Goal: Information Seeking & Learning: Learn about a topic

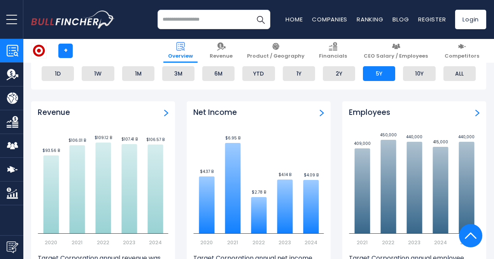
scroll to position [473, 0]
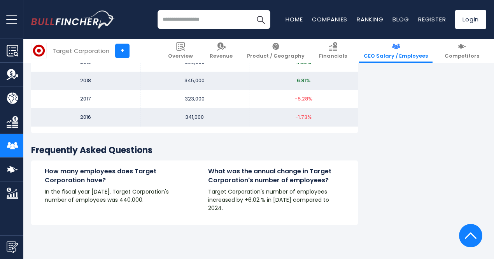
scroll to position [971, 0]
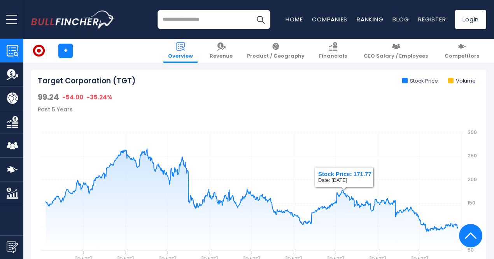
scroll to position [239, 0]
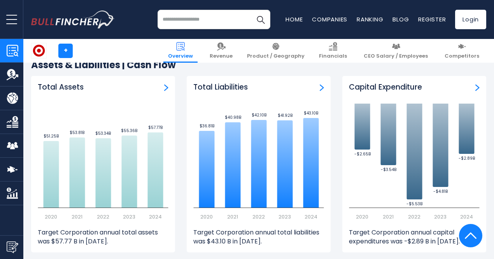
scroll to position [1320, 0]
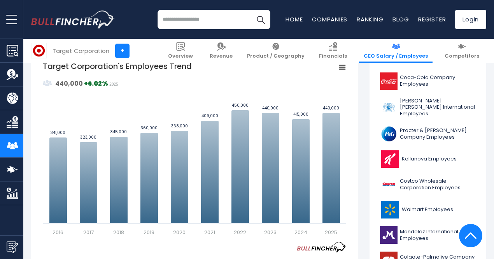
scroll to position [214, 0]
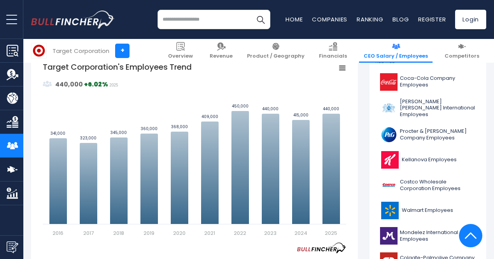
click at [326, 47] on li "Financials" at bounding box center [333, 51] width 42 height 24
click at [226, 50] on img at bounding box center [221, 46] width 9 height 9
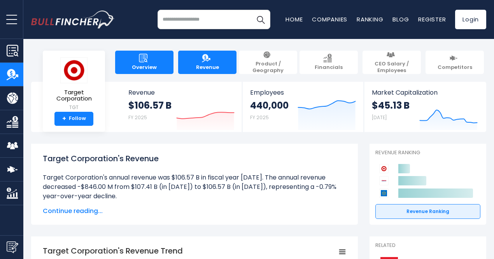
click at [158, 54] on link "Overview" at bounding box center [144, 62] width 58 height 23
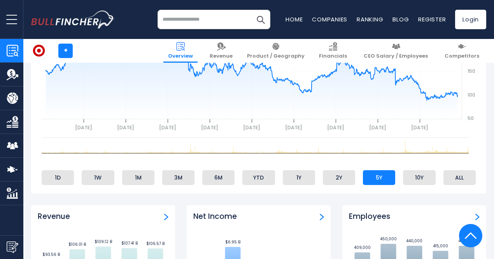
scroll to position [370, 0]
click at [164, 139] on rect at bounding box center [255, 147] width 435 height 21
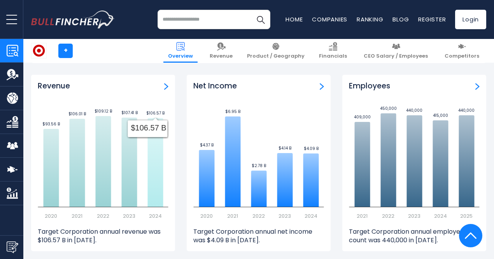
scroll to position [501, 0]
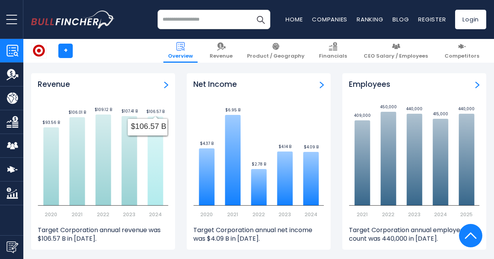
click at [16, 230] on div "Overview Revenue Product / Geography Financials" at bounding box center [11, 129] width 23 height 259
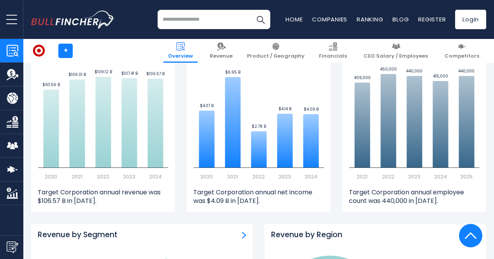
scroll to position [536, 0]
